Goal: Navigation & Orientation: Find specific page/section

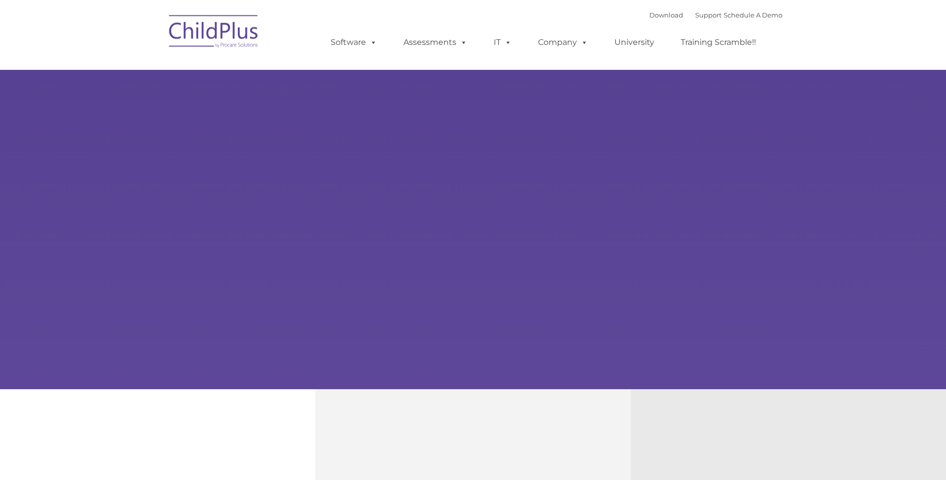
type input ""
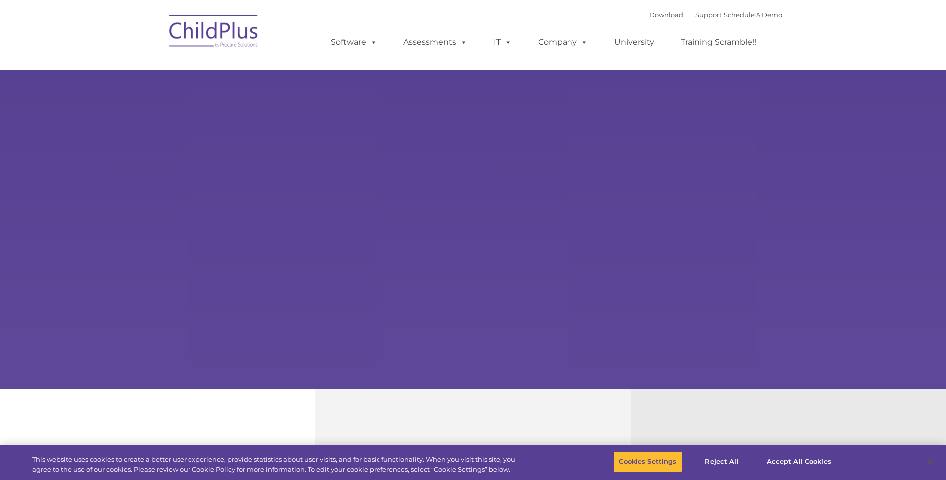
select select "MEDIUM"
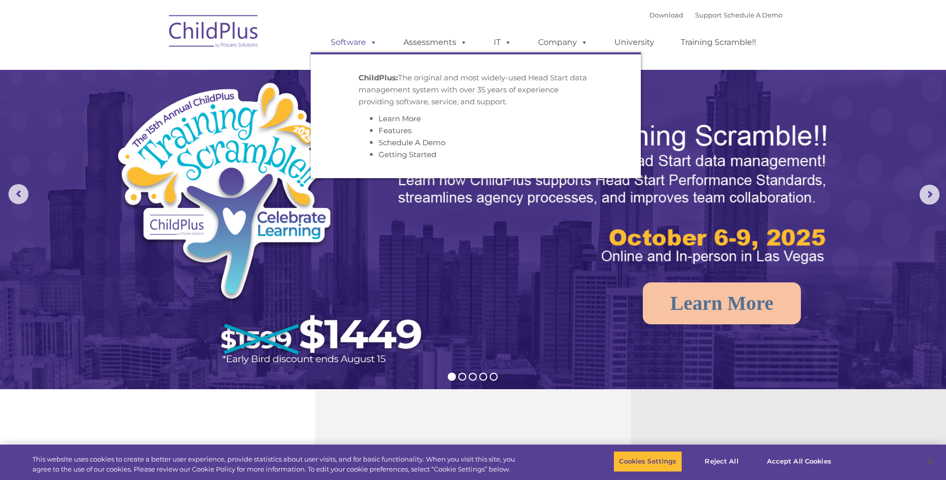
click at [351, 39] on link "Software" at bounding box center [354, 42] width 66 height 20
